Goal: Task Accomplishment & Management: Use online tool/utility

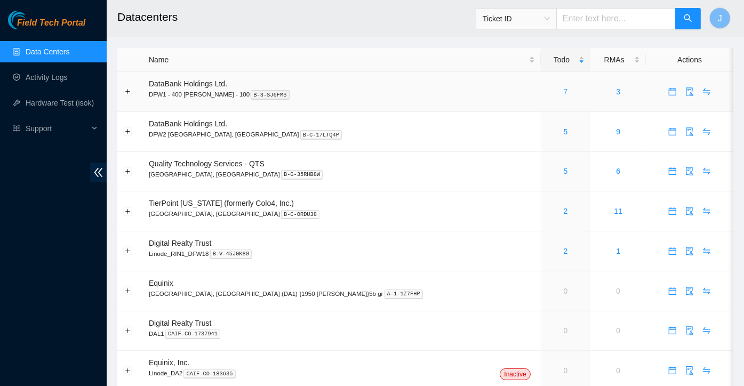
click at [564, 91] on link "7" at bounding box center [566, 91] width 4 height 9
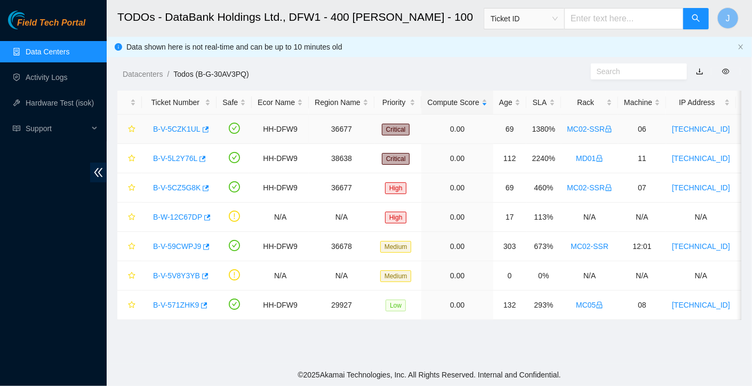
click at [196, 130] on link "B-V-5CZK1UL" at bounding box center [176, 129] width 47 height 9
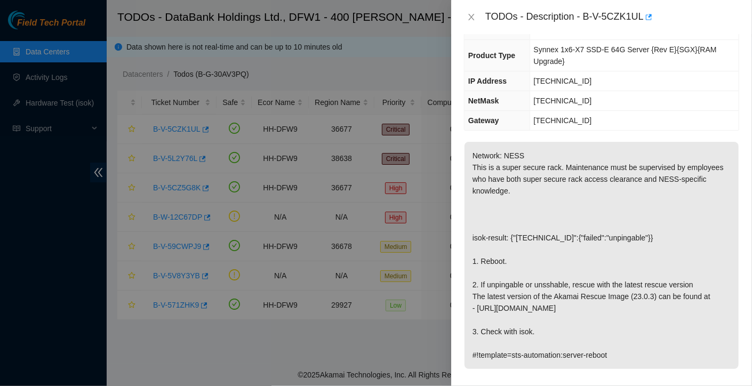
scroll to position [85, 0]
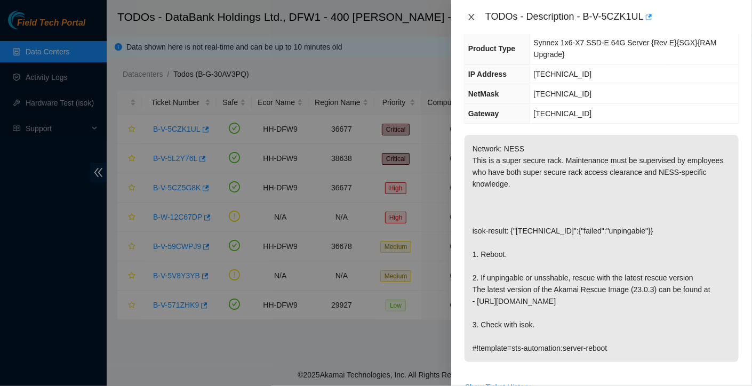
click at [473, 16] on icon "close" at bounding box center [471, 17] width 9 height 9
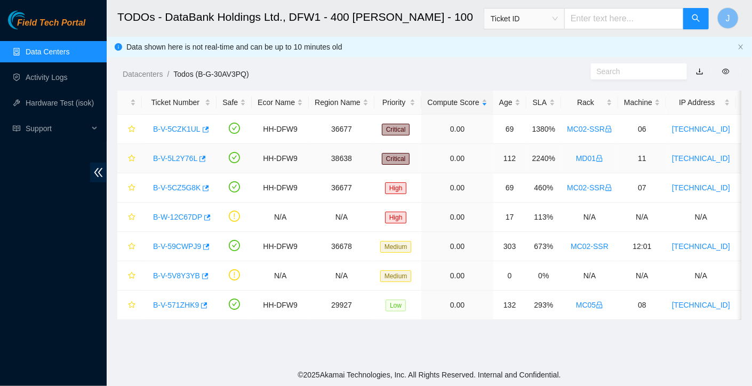
scroll to position [102, 0]
drag, startPoint x: 169, startPoint y: 163, endPoint x: 177, endPoint y: 161, distance: 8.9
click at [177, 161] on div "B-V-5L2Y76L" at bounding box center [179, 158] width 63 height 17
drag, startPoint x: 177, startPoint y: 161, endPoint x: 181, endPoint y: 154, distance: 7.7
click at [181, 154] on link "B-V-5L2Y76L" at bounding box center [175, 158] width 44 height 9
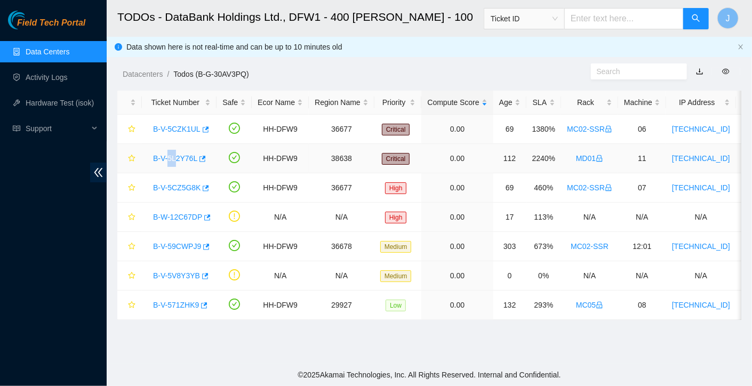
scroll to position [68, 0]
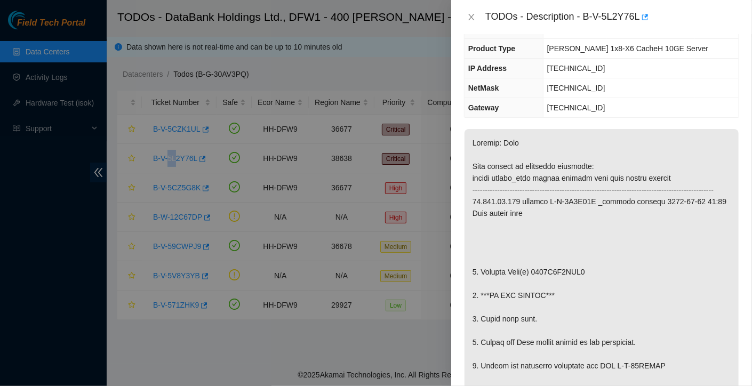
click at [181, 154] on div at bounding box center [376, 193] width 752 height 386
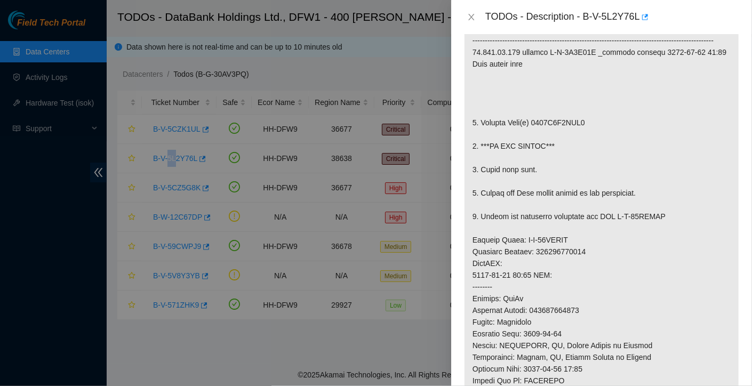
scroll to position [0, 0]
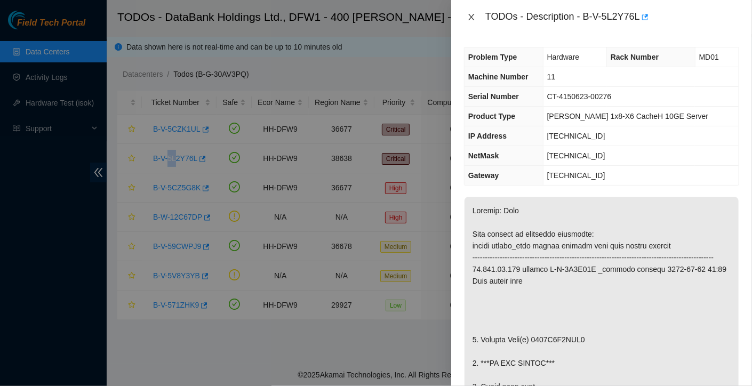
click at [475, 16] on icon "close" at bounding box center [471, 17] width 9 height 9
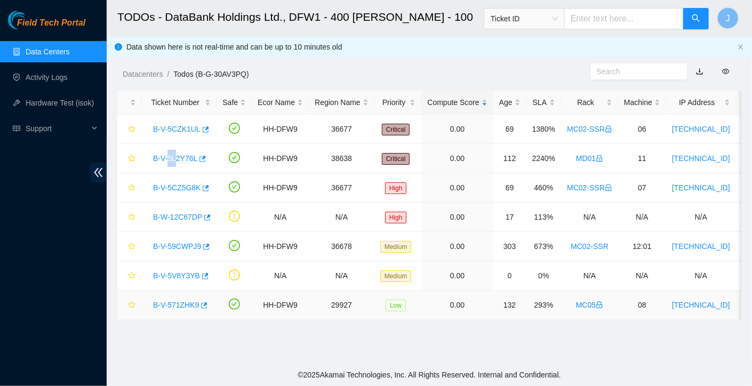
click at [183, 302] on link "B-V-571ZHK9" at bounding box center [176, 305] width 46 height 9
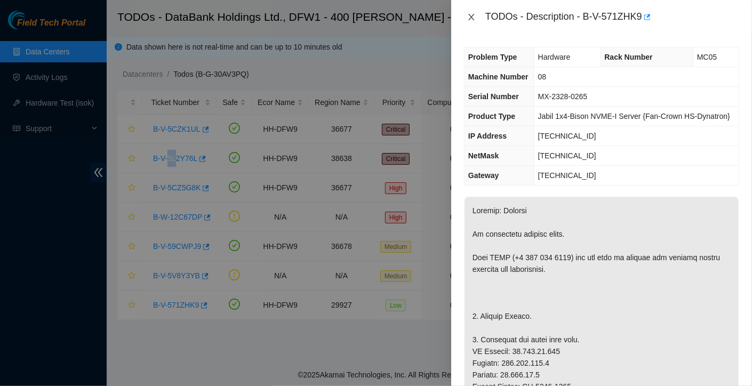
click at [471, 20] on icon "close" at bounding box center [471, 17] width 9 height 9
